Goal: Task Accomplishment & Management: Complete application form

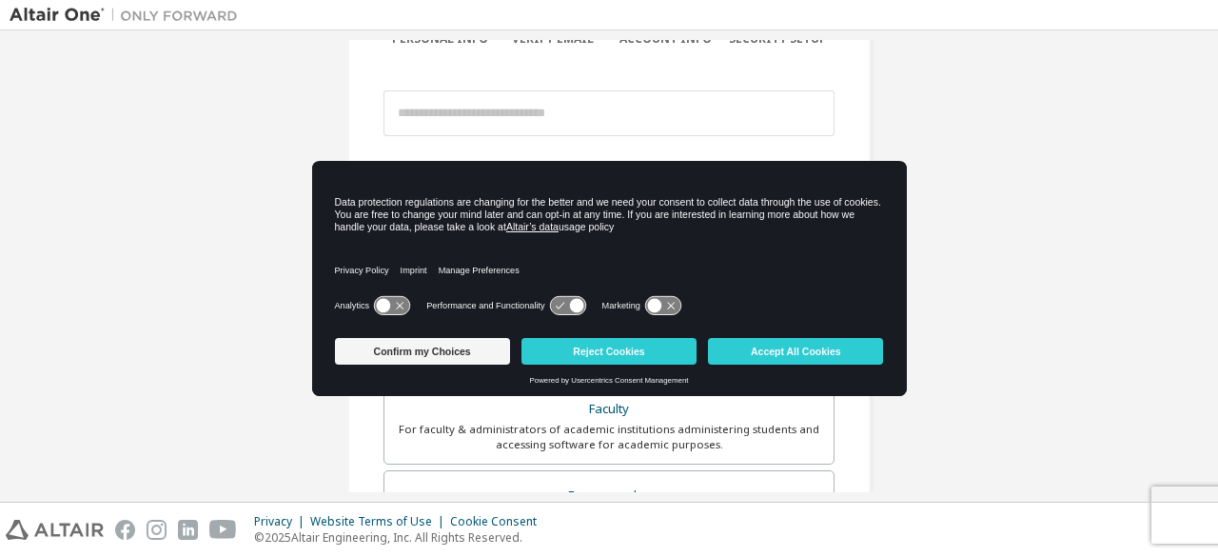
scroll to position [183, 0]
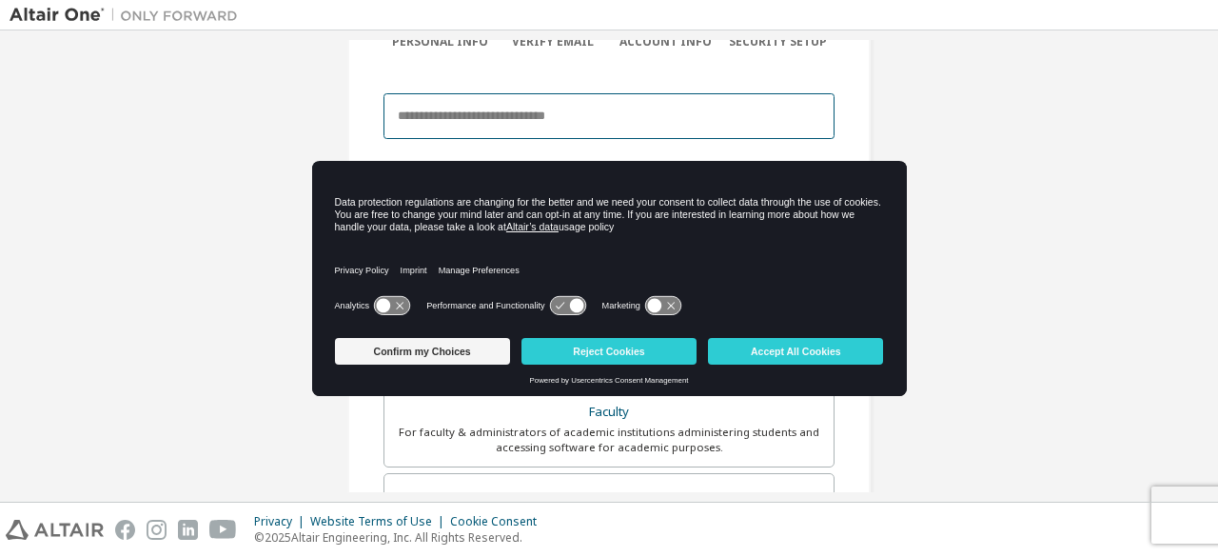
click at [550, 115] on input "email" at bounding box center [609, 116] width 451 height 46
click at [421, 137] on input "email" at bounding box center [609, 116] width 451 height 46
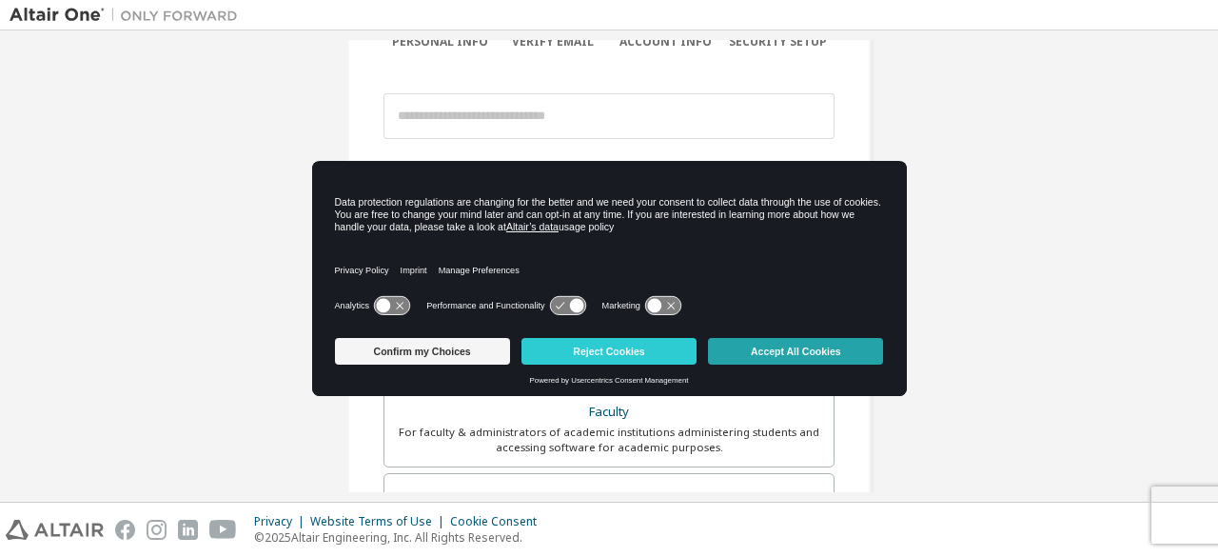
click at [777, 360] on button "Accept All Cookies" at bounding box center [795, 351] width 175 height 27
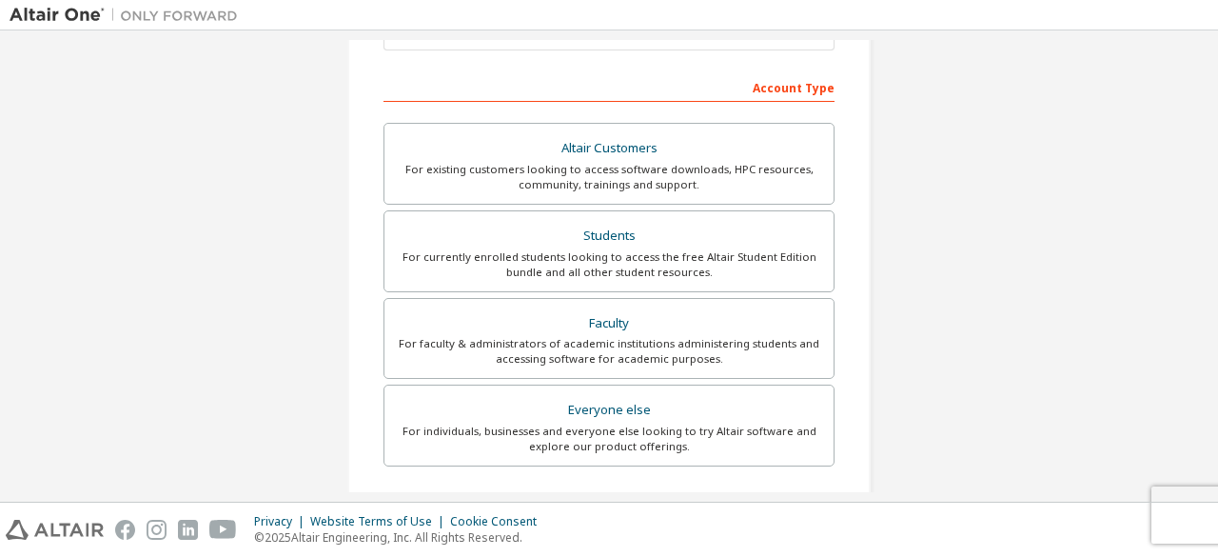
scroll to position [272, 0]
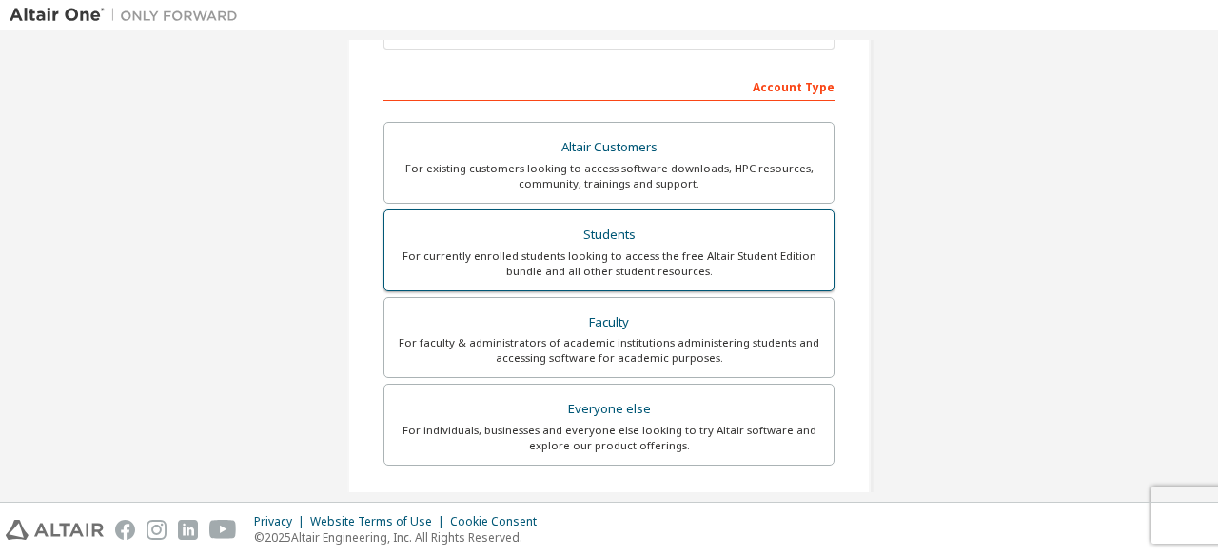
click at [553, 248] on div "For currently enrolled students looking to access the free Altair Student Editi…" at bounding box center [609, 263] width 426 height 30
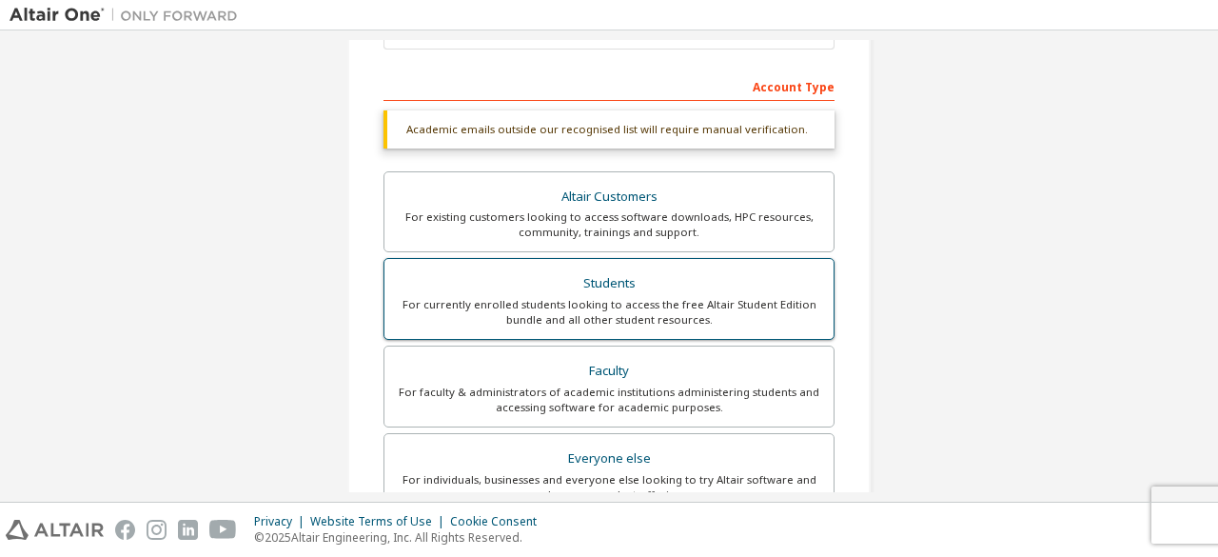
click at [552, 302] on div "For currently enrolled students looking to access the free Altair Student Editi…" at bounding box center [609, 312] width 426 height 30
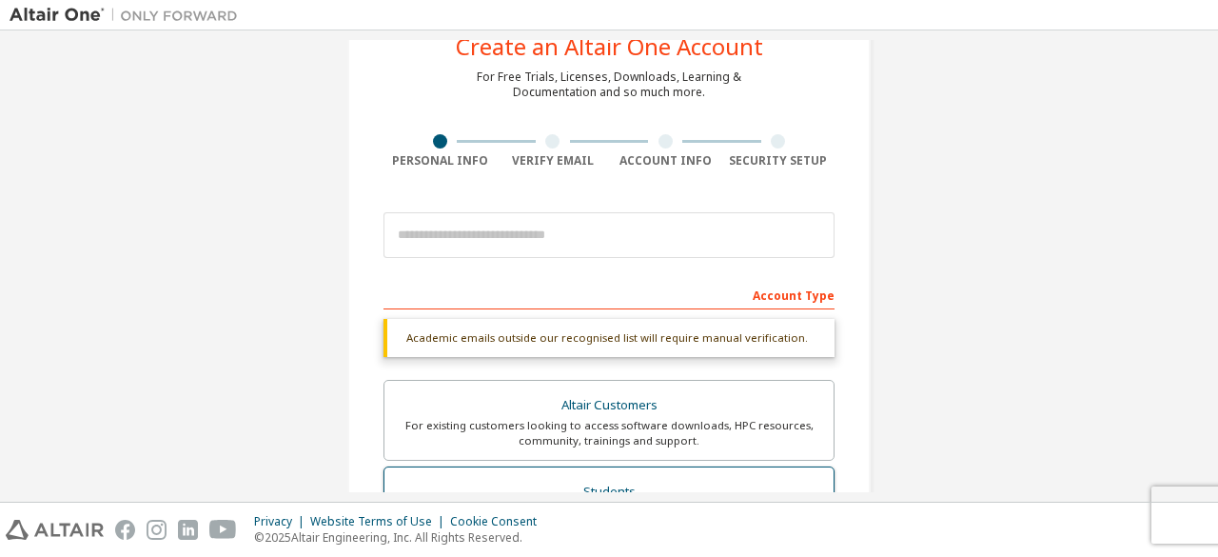
scroll to position [0, 0]
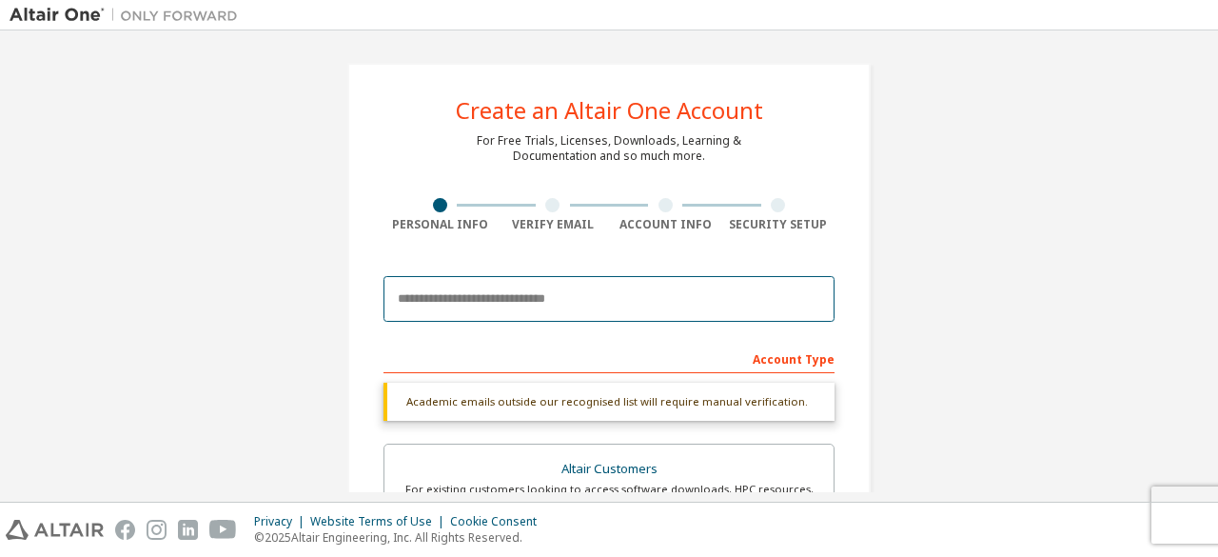
click at [548, 296] on input "email" at bounding box center [609, 299] width 451 height 46
type input "**********"
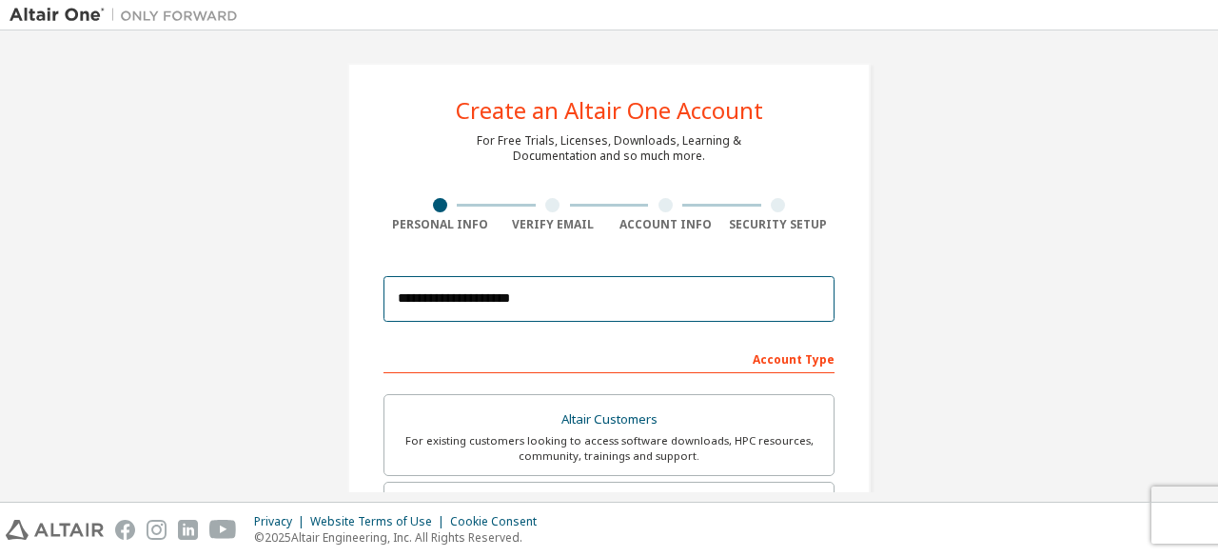
click at [693, 281] on input "**********" at bounding box center [609, 299] width 451 height 46
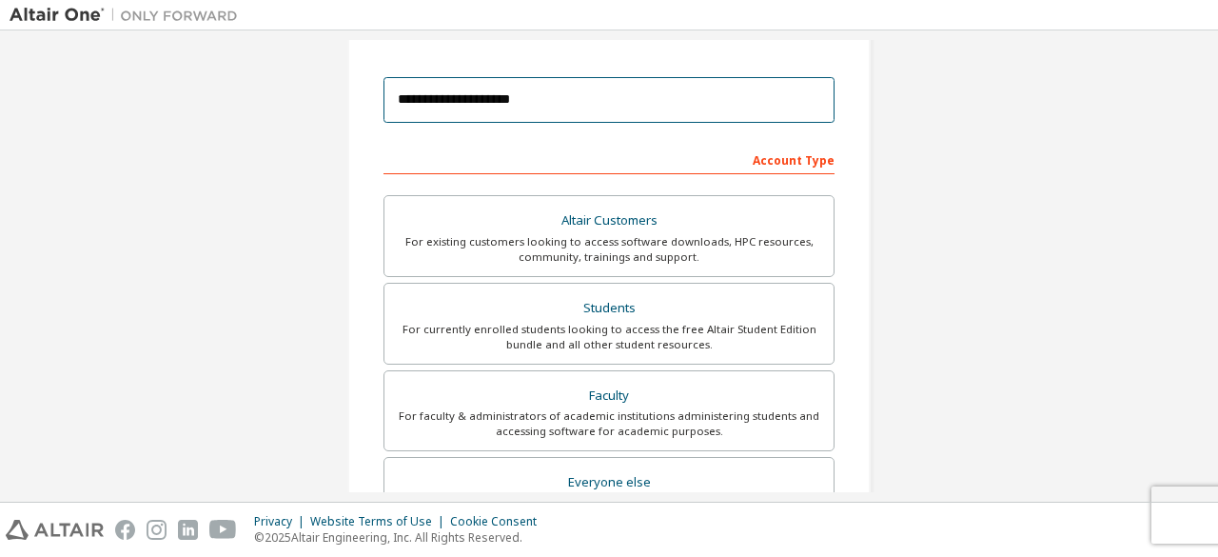
scroll to position [550, 0]
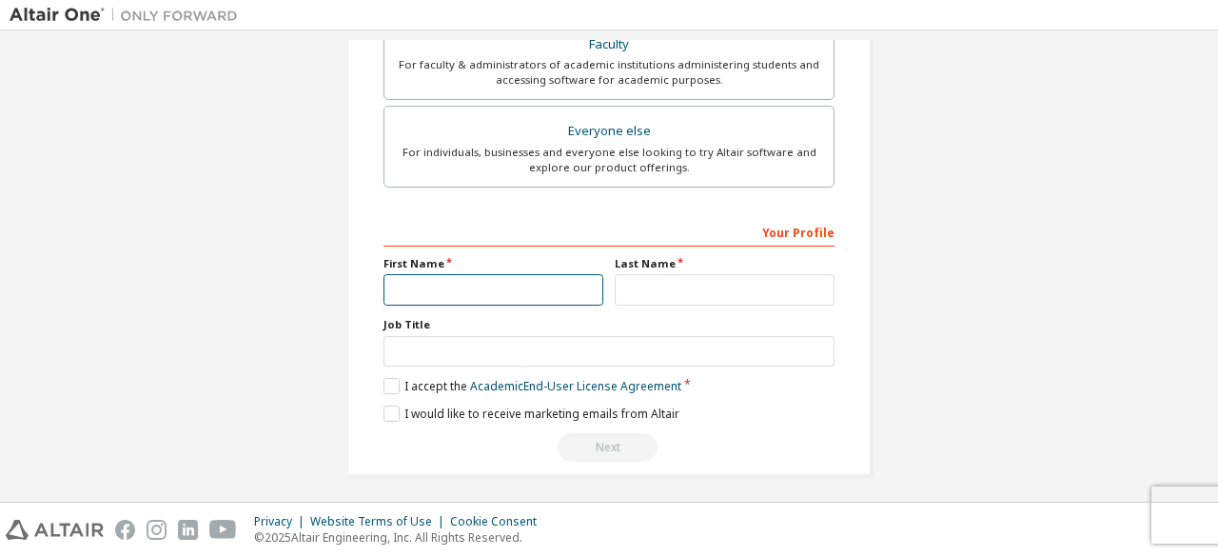
click at [548, 291] on input "text" at bounding box center [494, 289] width 220 height 31
type input "********"
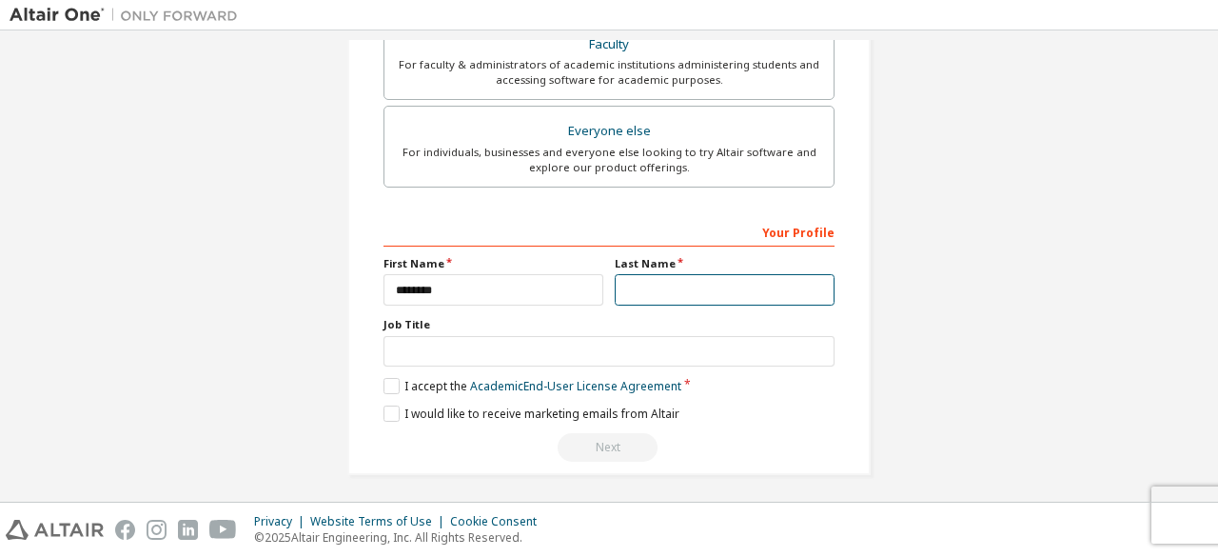
click at [660, 292] on input "text" at bounding box center [725, 289] width 220 height 31
type input "*"
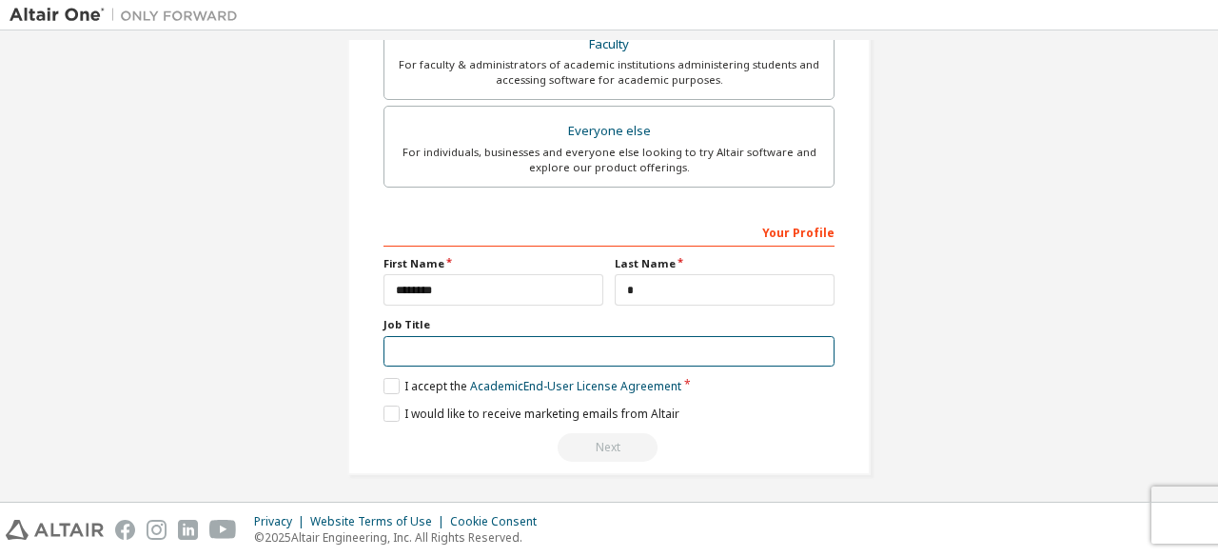
click at [553, 360] on input "text" at bounding box center [609, 351] width 451 height 31
type input "*******"
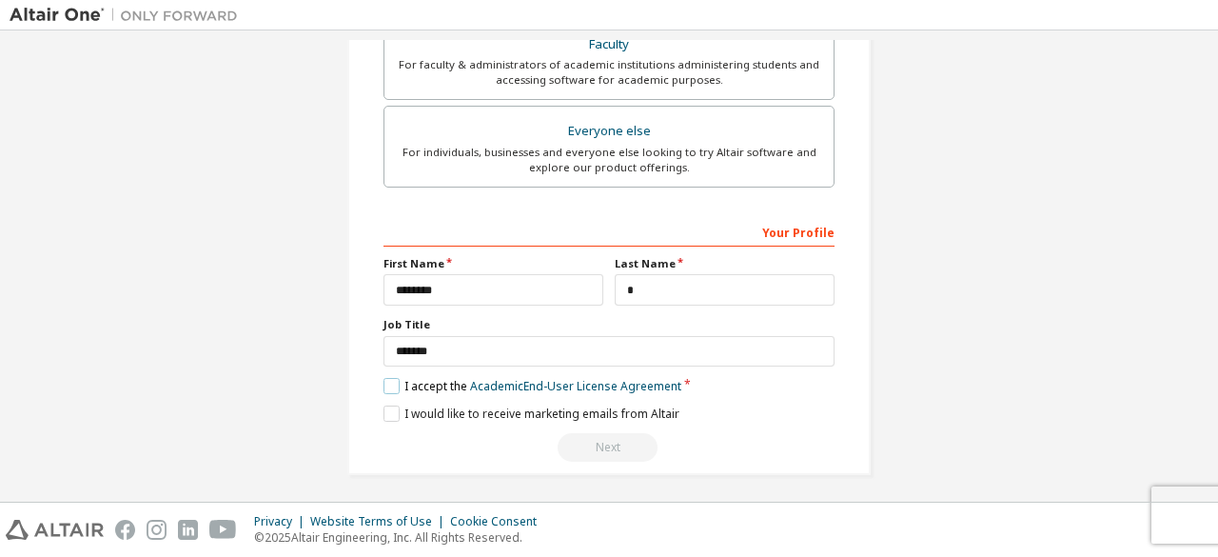
click at [388, 382] on label "I accept the Academic End-User License Agreement" at bounding box center [533, 386] width 298 height 16
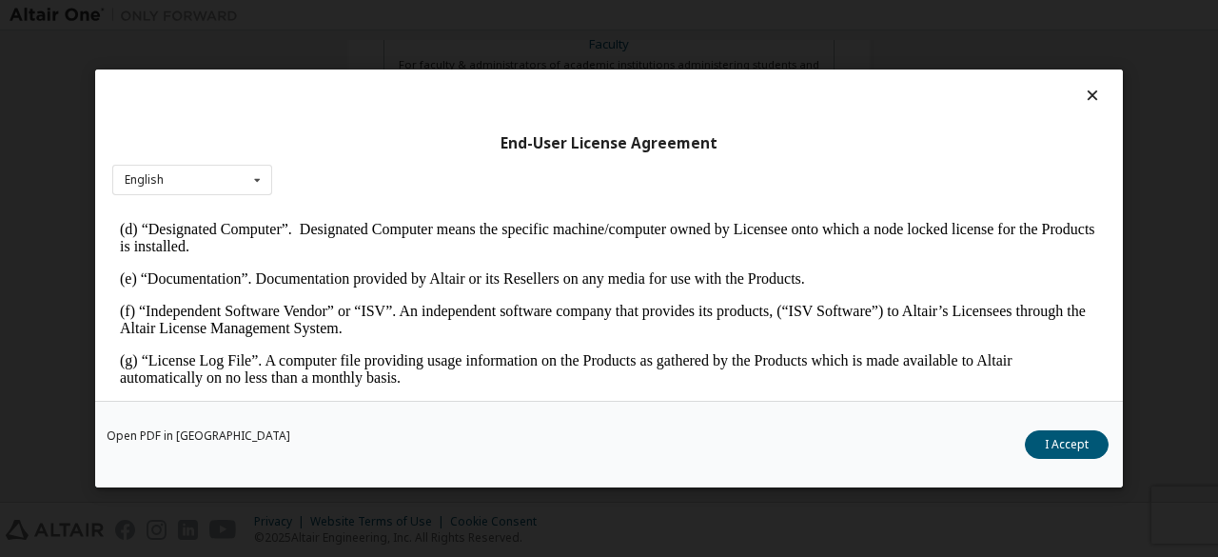
scroll to position [652, 0]
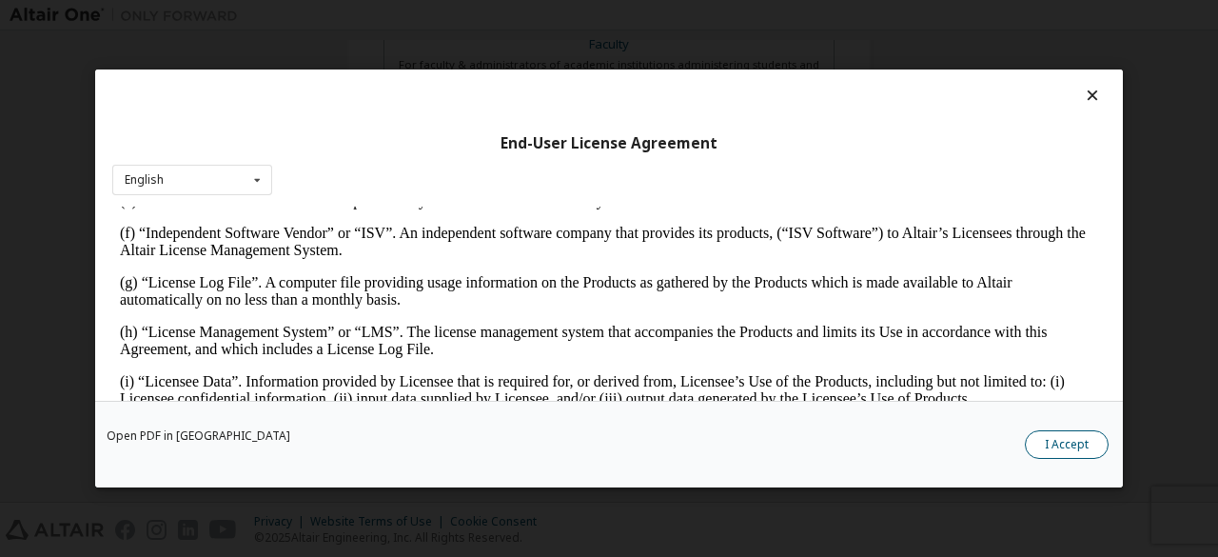
click at [1067, 436] on button "I Accept" at bounding box center [1067, 444] width 84 height 29
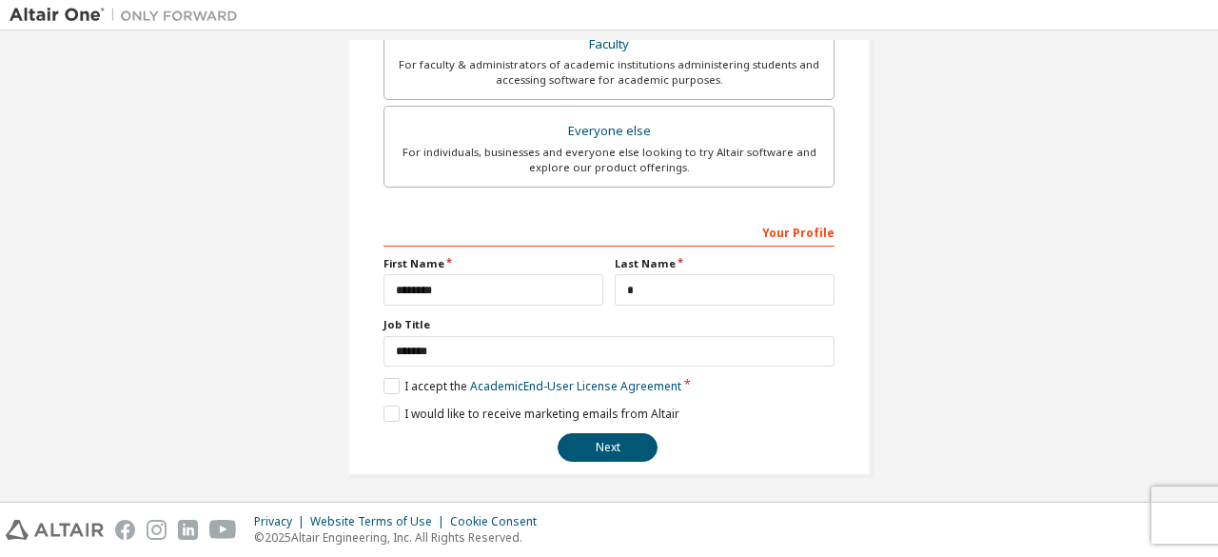
click at [384, 418] on div "**********" at bounding box center [609, 339] width 451 height 247
click at [390, 406] on label "I would like to receive marketing emails from Altair" at bounding box center [532, 413] width 296 height 16
click at [620, 436] on button "Next" at bounding box center [608, 447] width 100 height 29
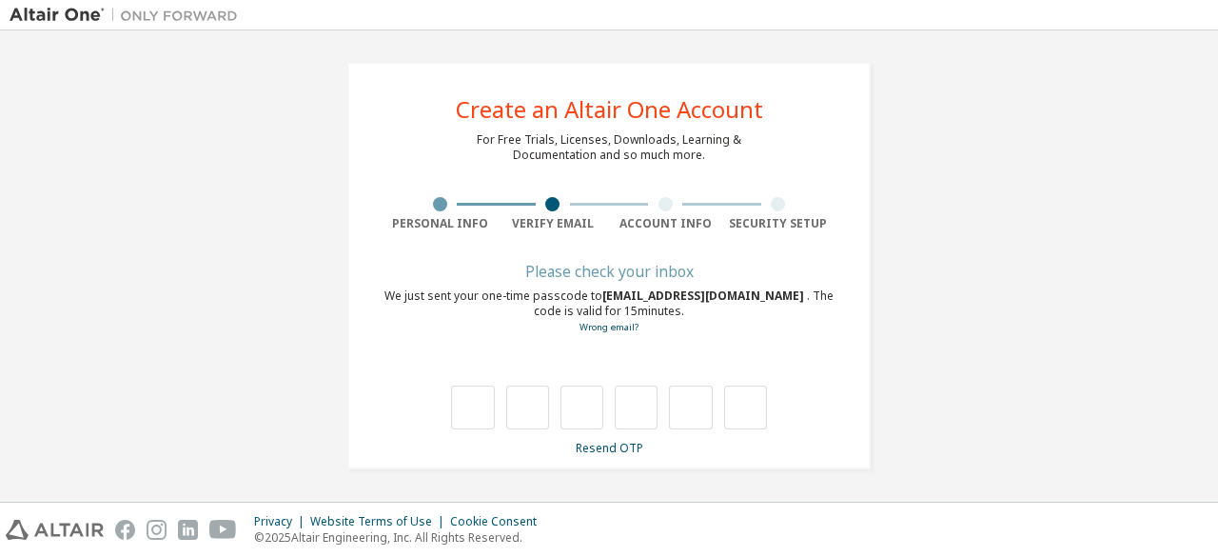
scroll to position [0, 0]
type input "*"
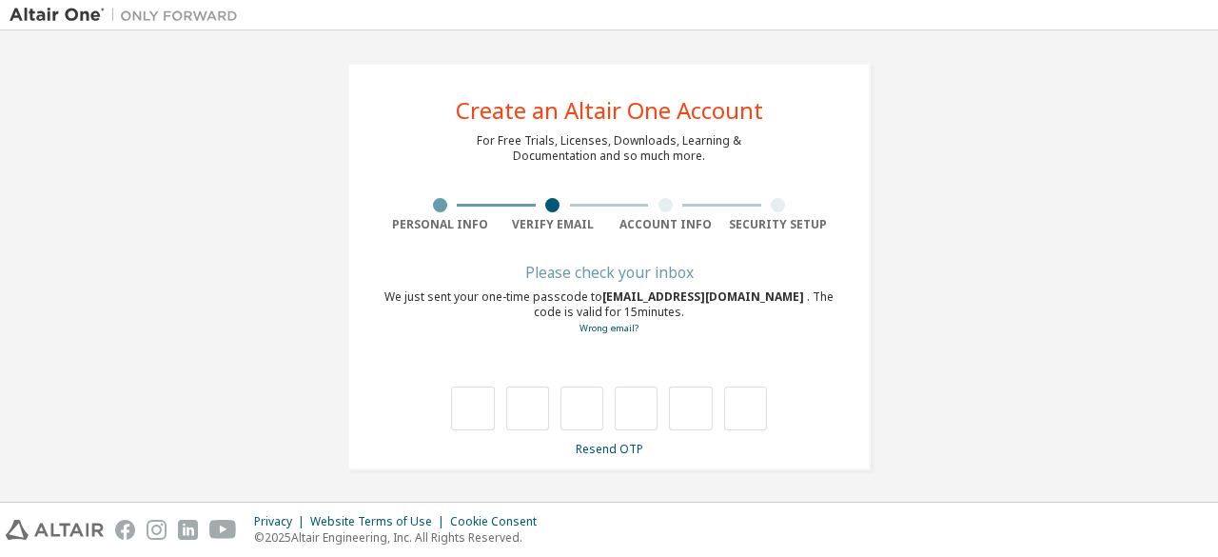
type input "*"
